Goal: Information Seeking & Learning: Learn about a topic

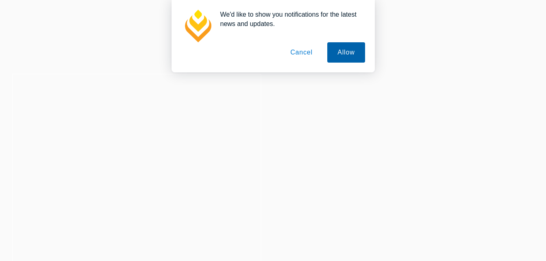
click at [345, 53] on button "Allow" at bounding box center [345, 52] width 37 height 20
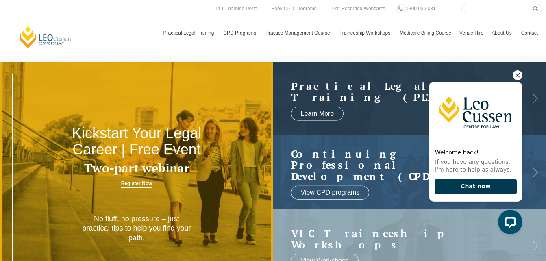
click at [467, 184] on button "Chat now" at bounding box center [476, 186] width 82 height 15
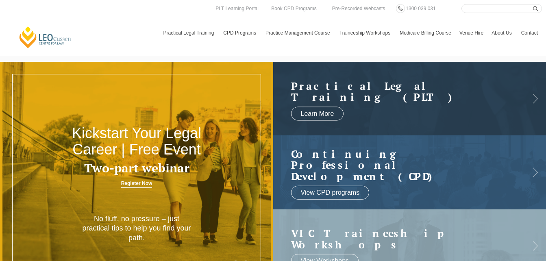
click at [529, 48] on header "Leo Cussen Centre for Law Search here Practical Legal Training Our Practical Le…" at bounding box center [273, 28] width 546 height 56
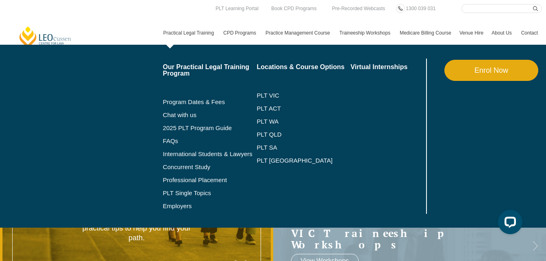
click at [194, 30] on link "Practical Legal Training" at bounding box center [189, 33] width 60 height 24
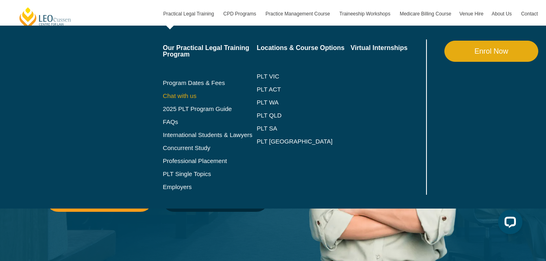
scroll to position [96, 0]
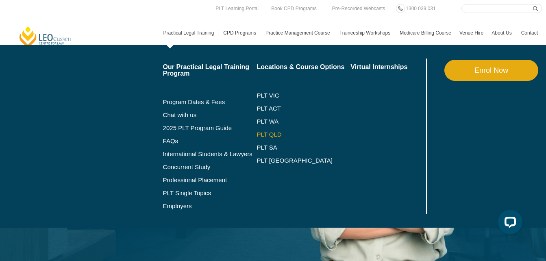
click at [277, 133] on link "PLT QLD" at bounding box center [304, 134] width 94 height 7
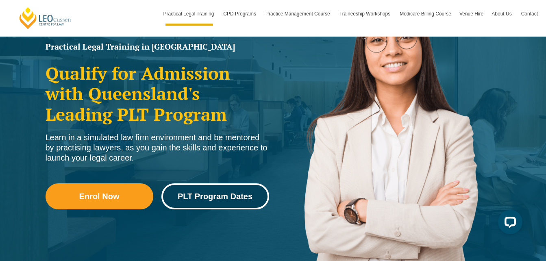
click at [235, 197] on span "PLT Program Dates" at bounding box center [215, 196] width 75 height 8
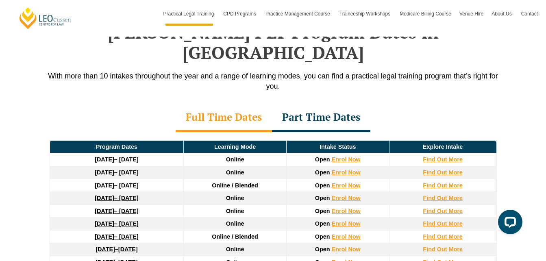
scroll to position [1078, 0]
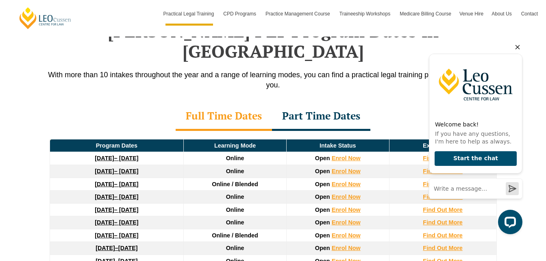
click at [519, 44] on icon "Hide greeting" at bounding box center [518, 47] width 10 height 10
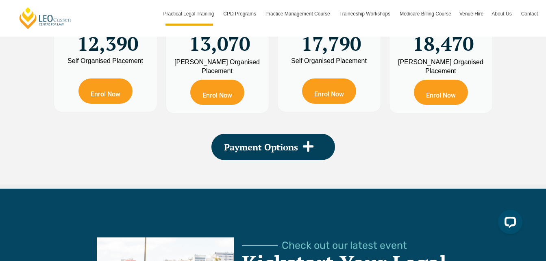
scroll to position [1610, 0]
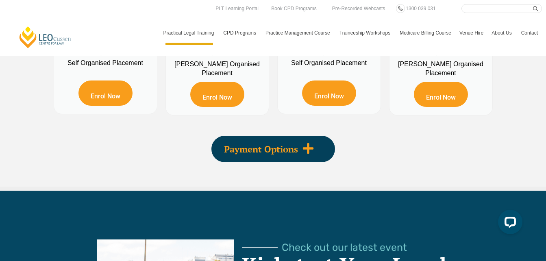
click at [305, 142] on icon at bounding box center [308, 148] width 12 height 12
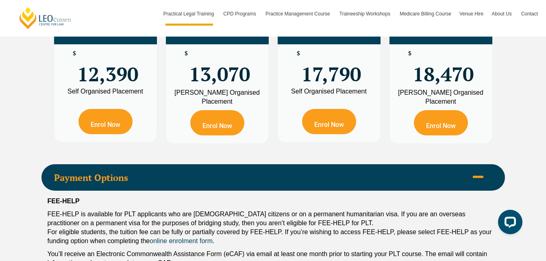
scroll to position [1574, 0]
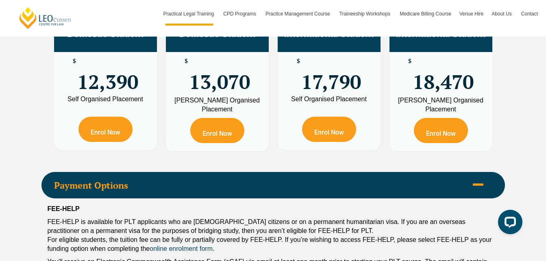
click at [474, 178] on icon at bounding box center [478, 184] width 12 height 12
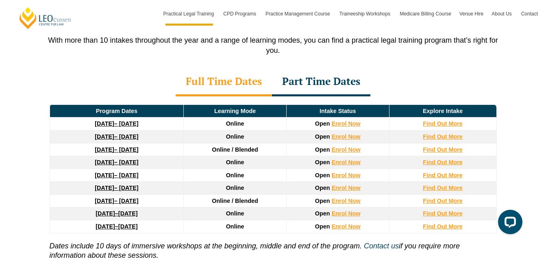
scroll to position [1113, 0]
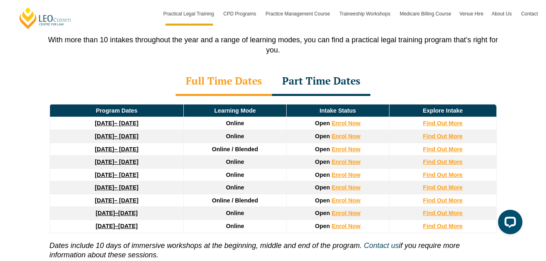
click at [333, 67] on div "Part Time Dates" at bounding box center [321, 81] width 98 height 28
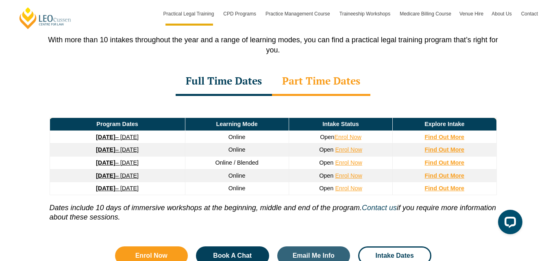
click at [233, 67] on div "Full Time Dates" at bounding box center [224, 81] width 96 height 28
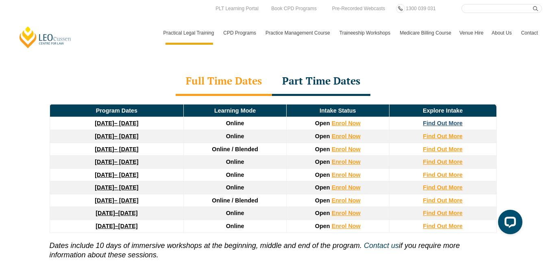
click at [455, 120] on strong "Find Out More" at bounding box center [443, 123] width 40 height 7
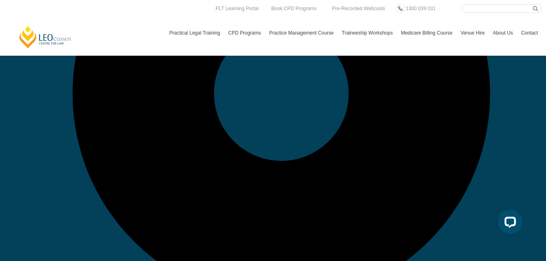
scroll to position [871, 0]
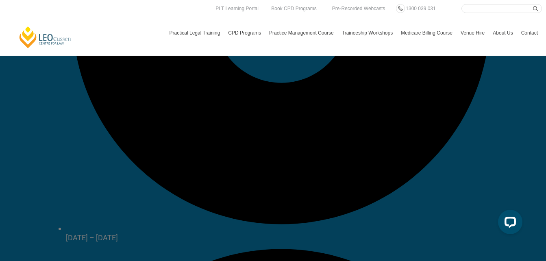
scroll to position [902, 0]
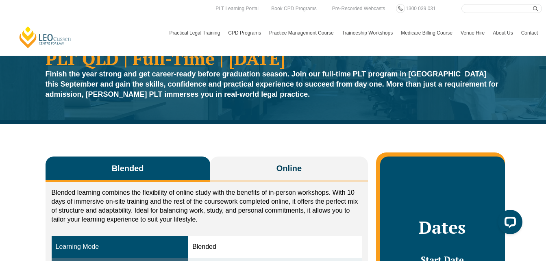
scroll to position [0, 0]
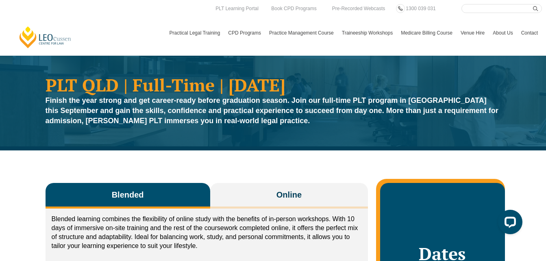
click at [363, 7] on link "Pre-Recorded Webcasts" at bounding box center [358, 8] width 57 height 9
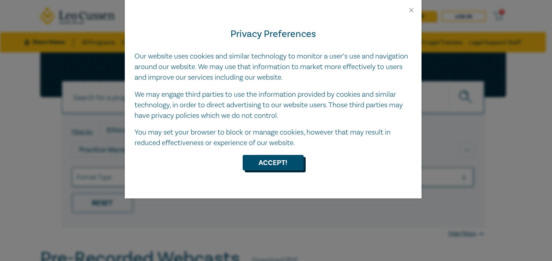
click at [277, 163] on button "Accept!" at bounding box center [273, 162] width 61 height 15
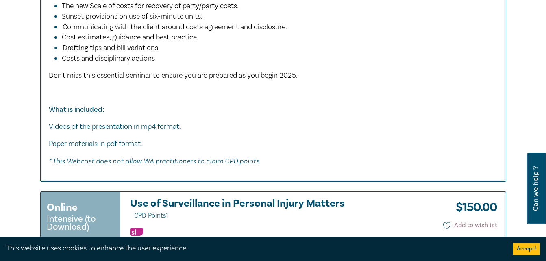
scroll to position [523, 0]
